Goal: Transaction & Acquisition: Book appointment/travel/reservation

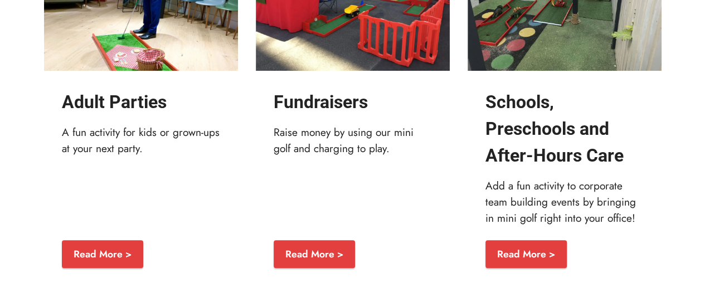
scroll to position [2194, 0]
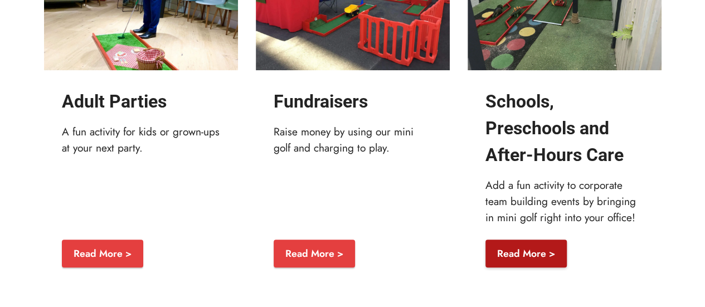
click at [542, 253] on link "Read More >" at bounding box center [526, 254] width 81 height 28
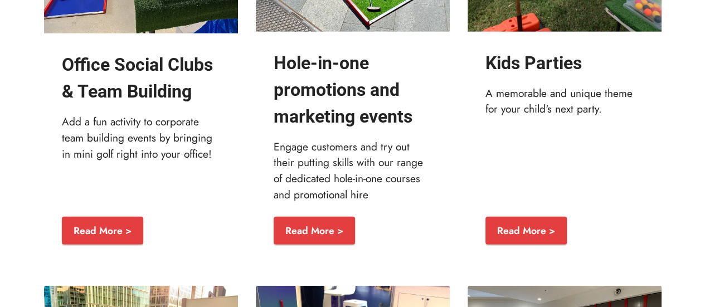
scroll to position [1463, 0]
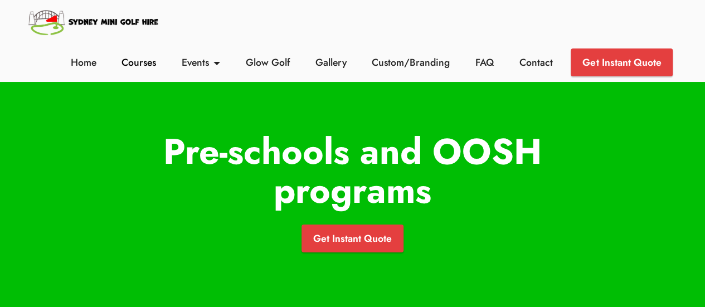
click at [143, 64] on link "Courses" at bounding box center [139, 62] width 41 height 14
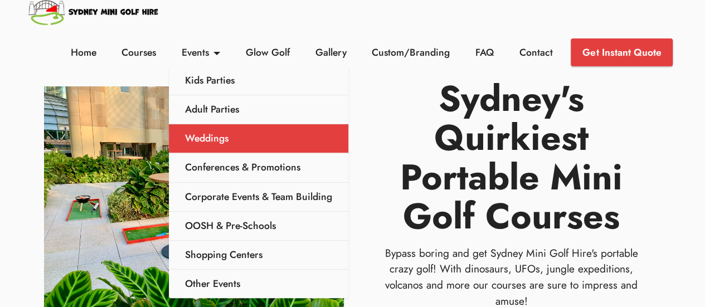
scroll to position [4, 0]
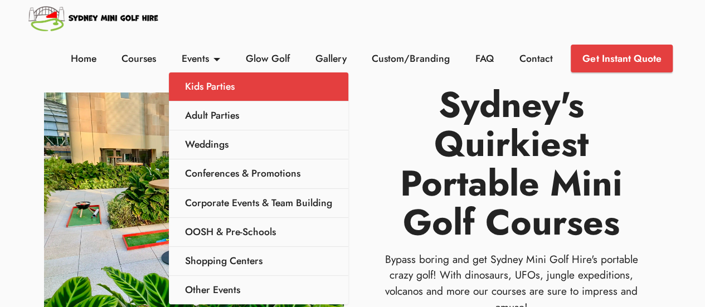
click at [220, 84] on link "Kids Parties" at bounding box center [259, 86] width 180 height 29
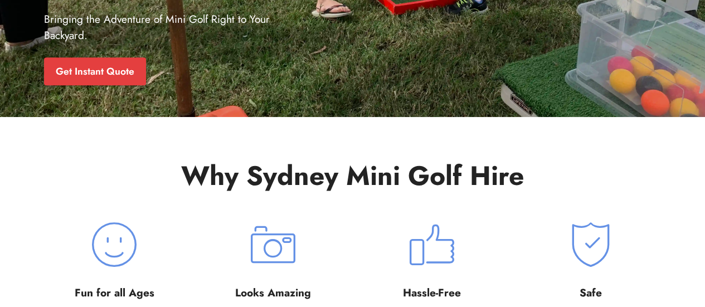
scroll to position [297, 0]
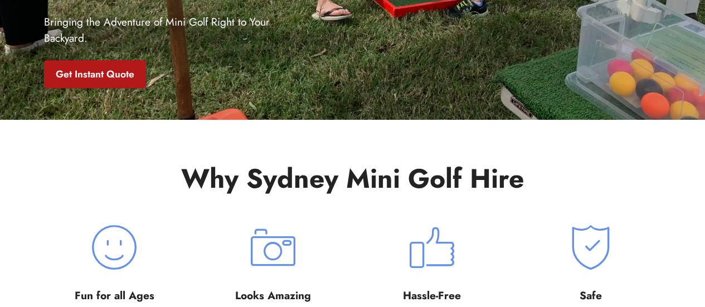
click at [103, 73] on link "Get Instant Quote" at bounding box center [95, 74] width 102 height 28
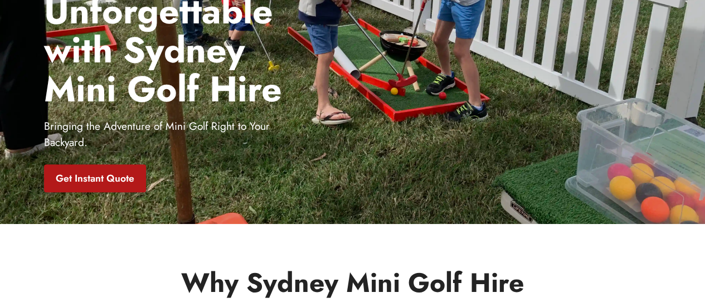
scroll to position [188, 0]
